Goal: Task Accomplishment & Management: Use online tool/utility

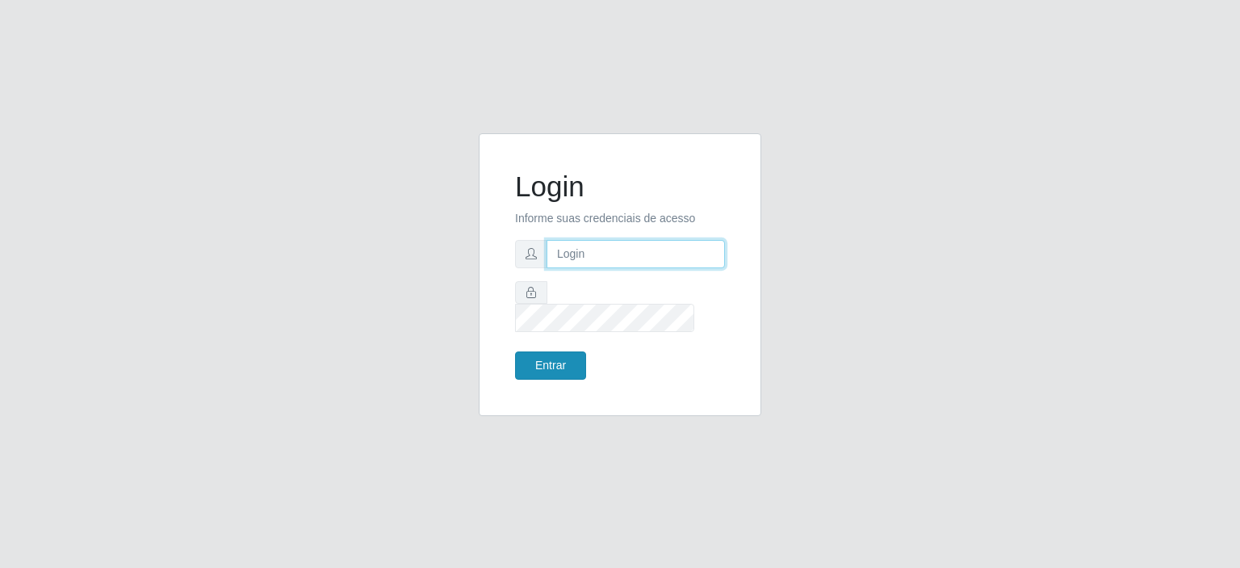
type input "[EMAIL_ADDRESS][DOMAIN_NAME]"
click at [541, 354] on button "Entrar" at bounding box center [550, 365] width 71 height 28
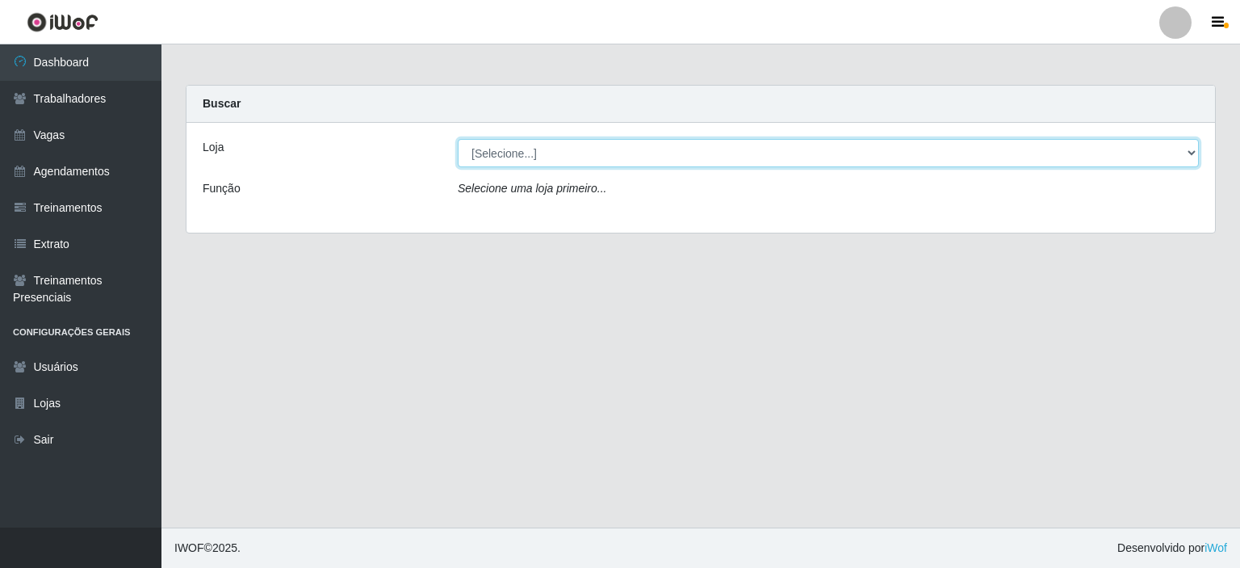
click at [475, 162] on select "[Selecione...] Preço Bom Supermercado" at bounding box center [828, 153] width 741 height 28
select select "387"
click at [458, 139] on select "[Selecione...] Preço Bom Supermercado" at bounding box center [828, 153] width 741 height 28
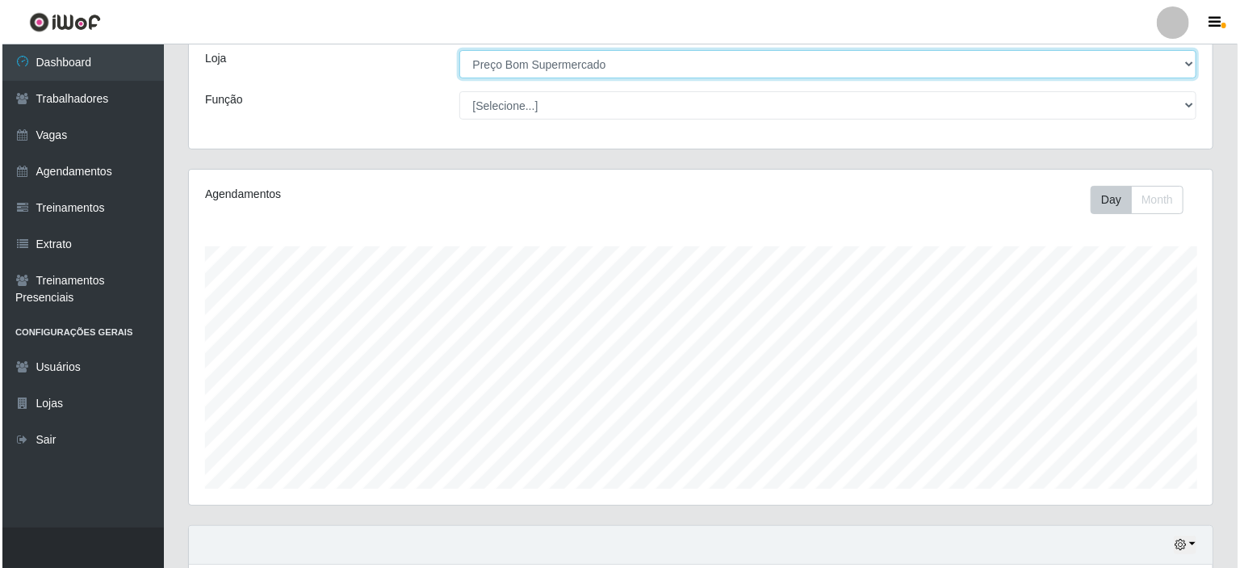
scroll to position [286, 0]
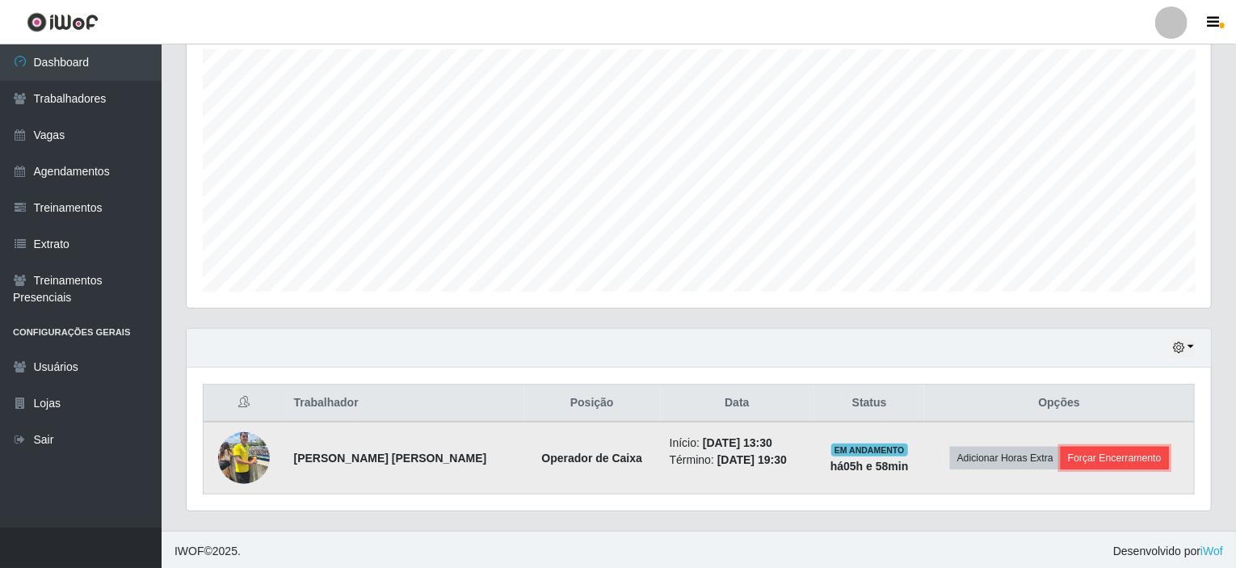
click at [1116, 455] on button "Forçar Encerramento" at bounding box center [1114, 458] width 108 height 23
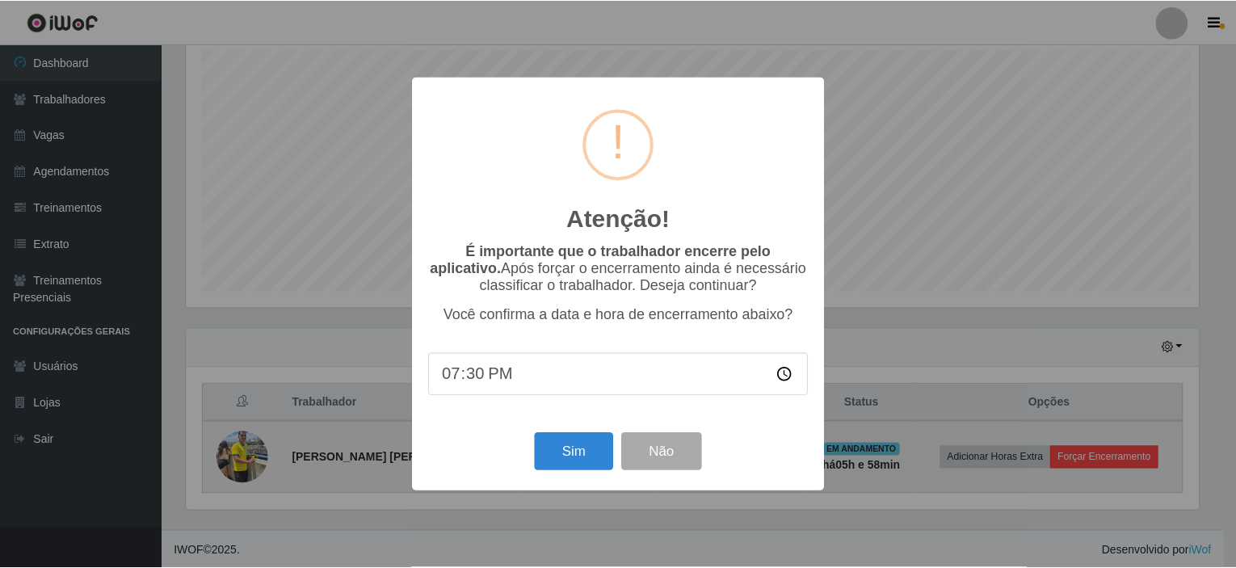
scroll to position [335, 1018]
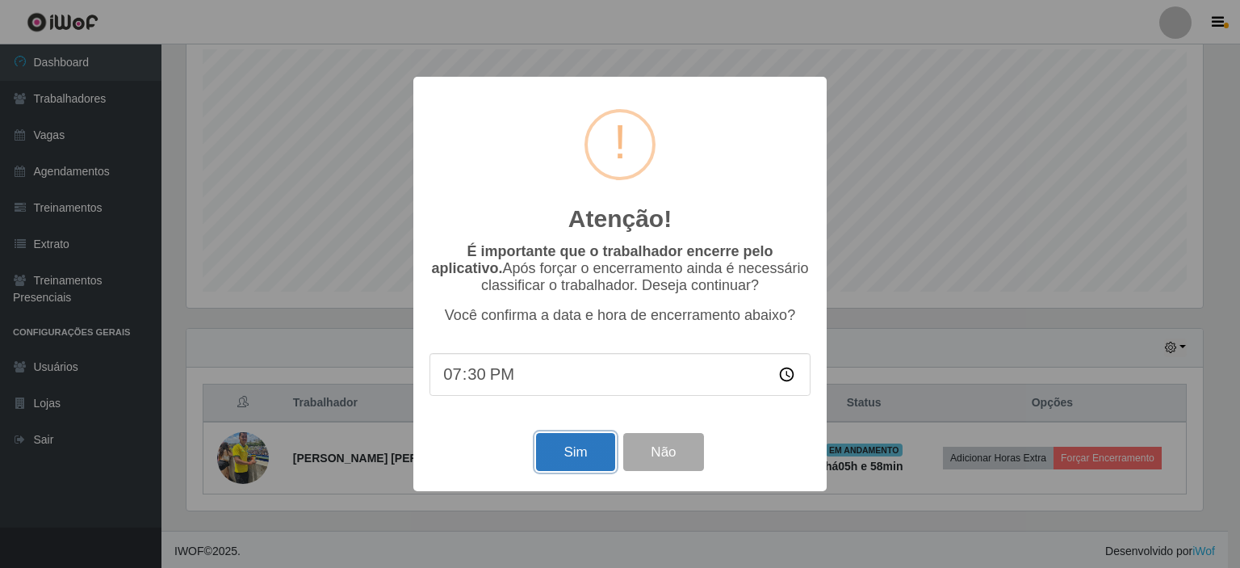
click at [572, 462] on button "Sim" at bounding box center [575, 452] width 78 height 38
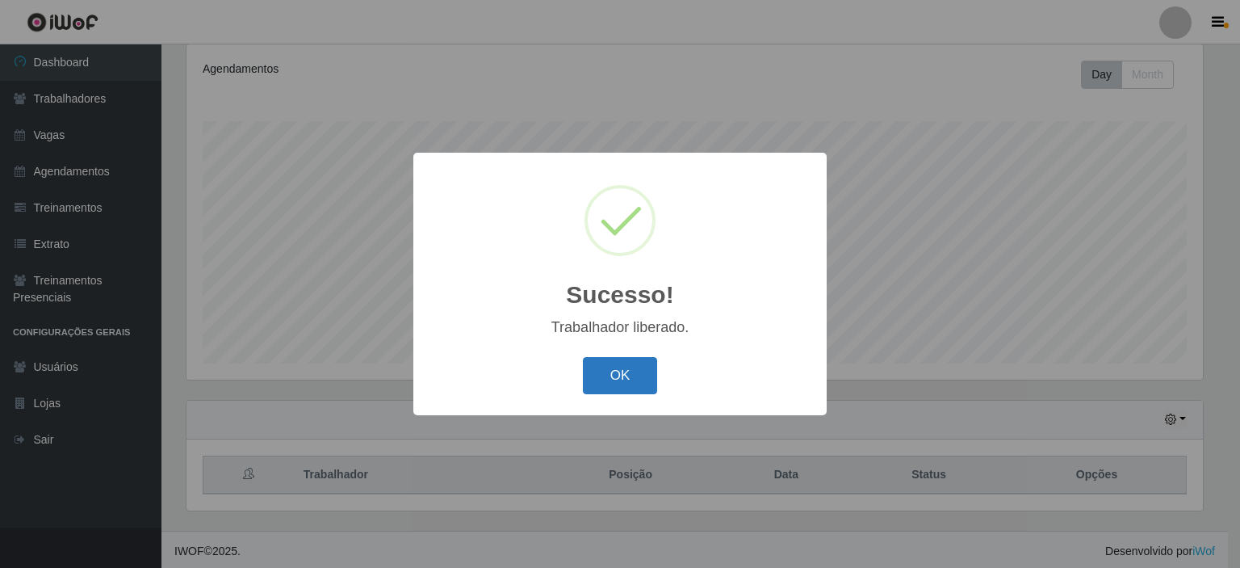
click at [631, 363] on button "OK" at bounding box center [620, 376] width 75 height 38
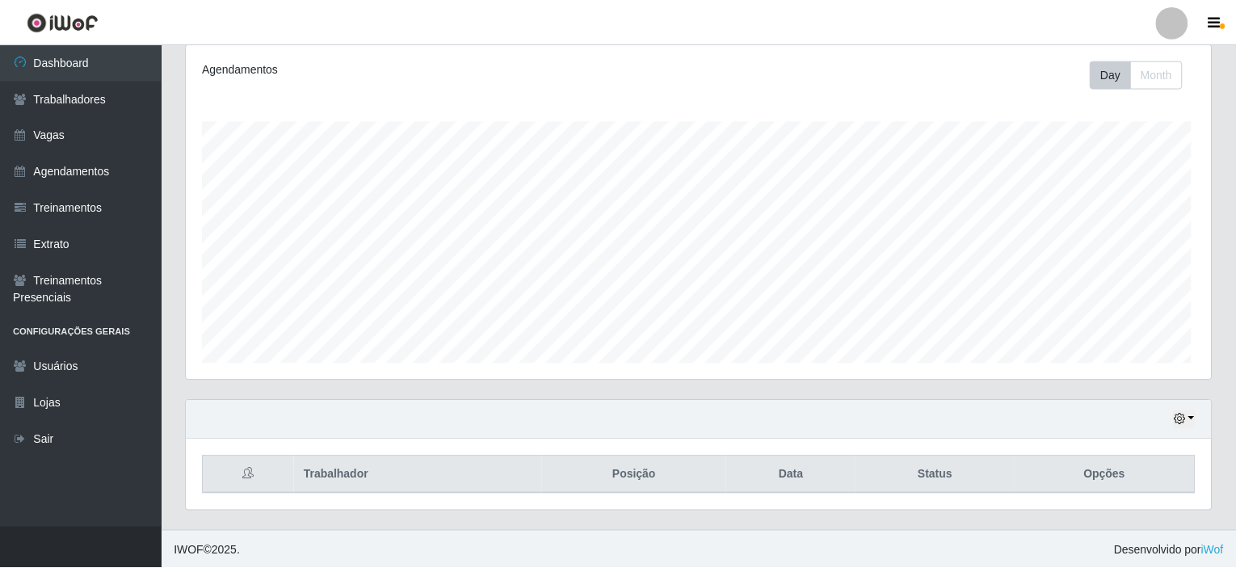
scroll to position [335, 1024]
